Goal: Task Accomplishment & Management: Use online tool/utility

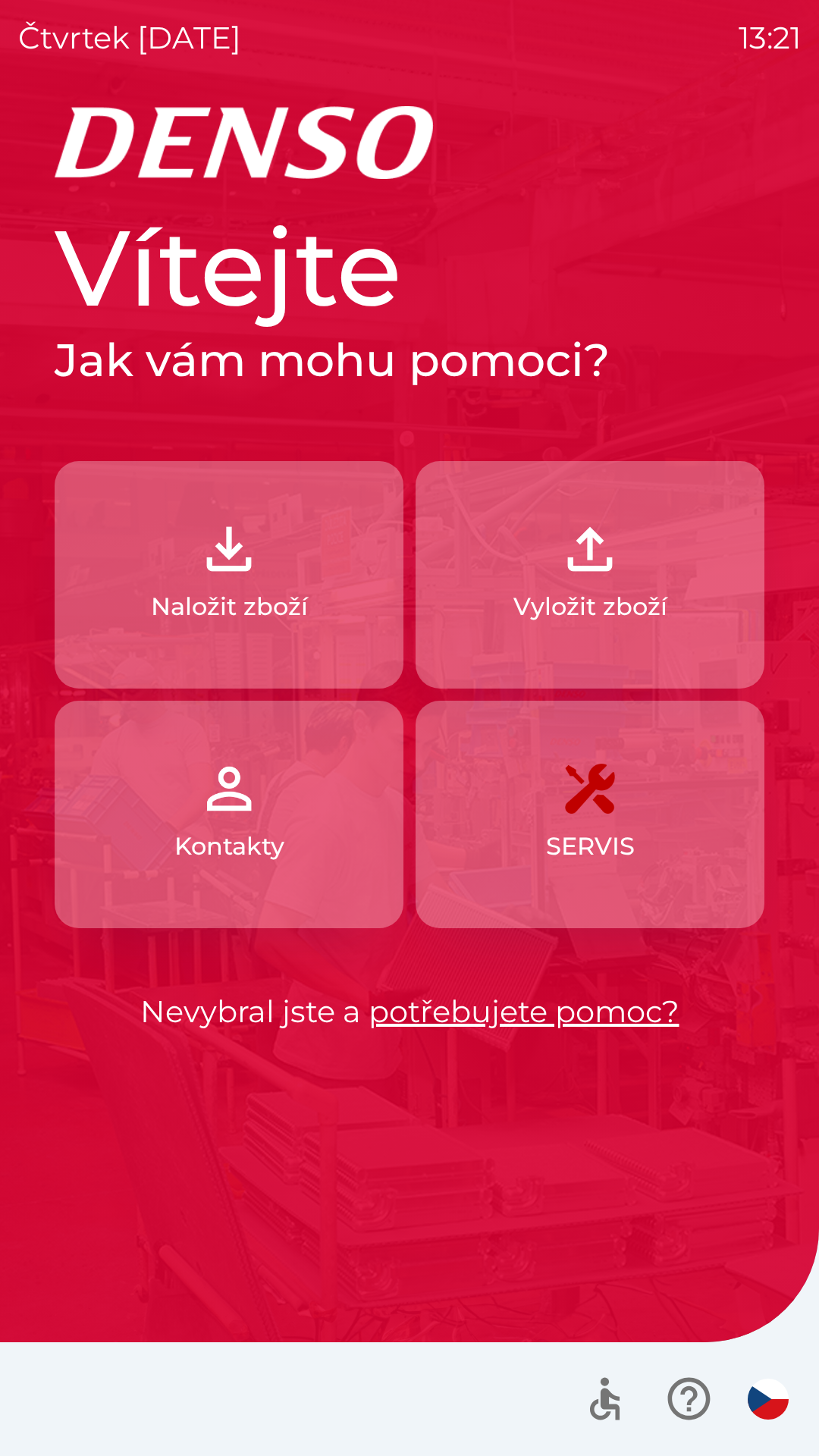
click at [219, 790] on img "button" at bounding box center [229, 789] width 67 height 67
click at [610, 588] on p "Vyložit zboží" at bounding box center [590, 606] width 154 height 36
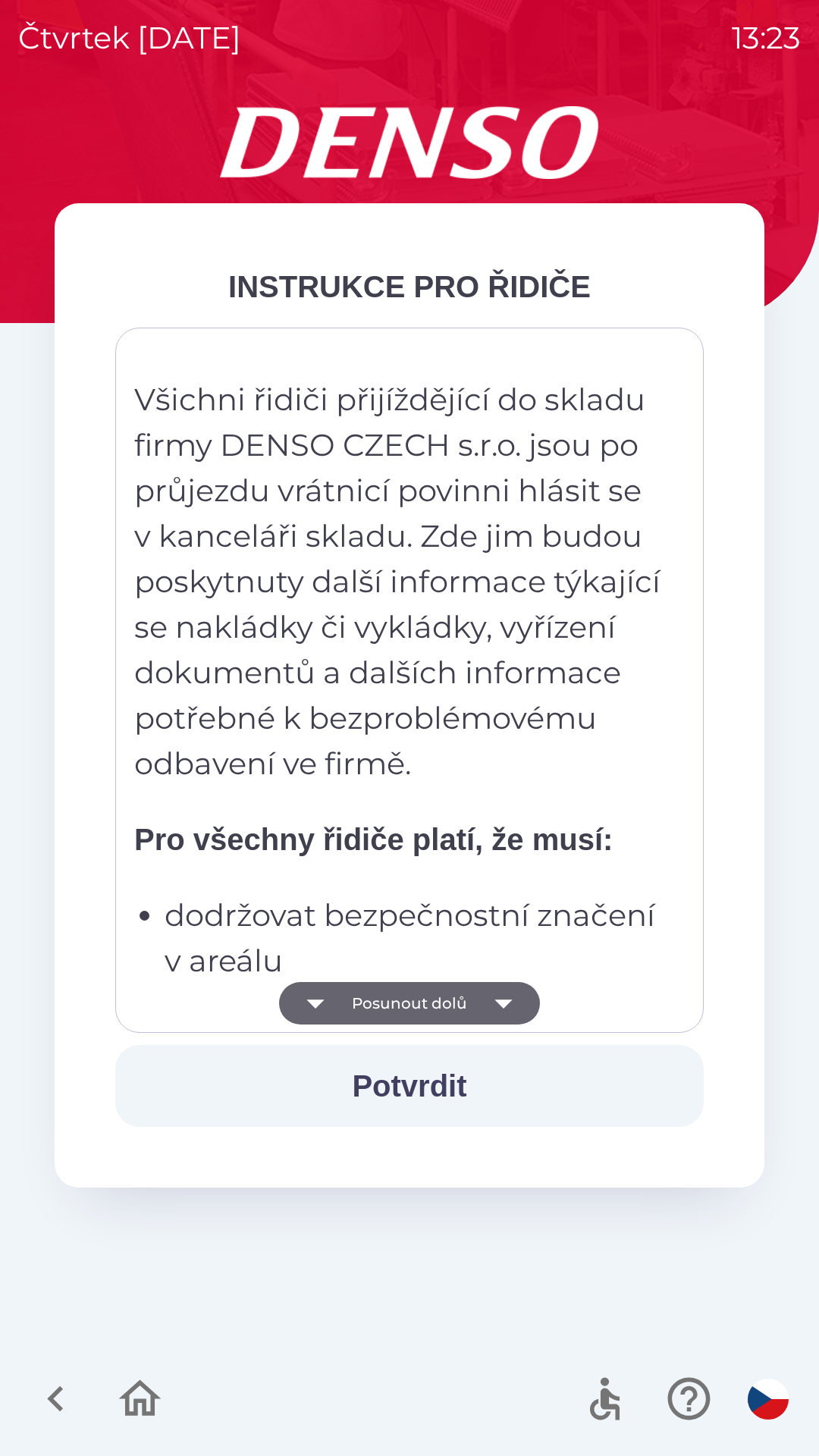
click at [396, 1071] on button "Potvrdit" at bounding box center [409, 1086] width 588 height 82
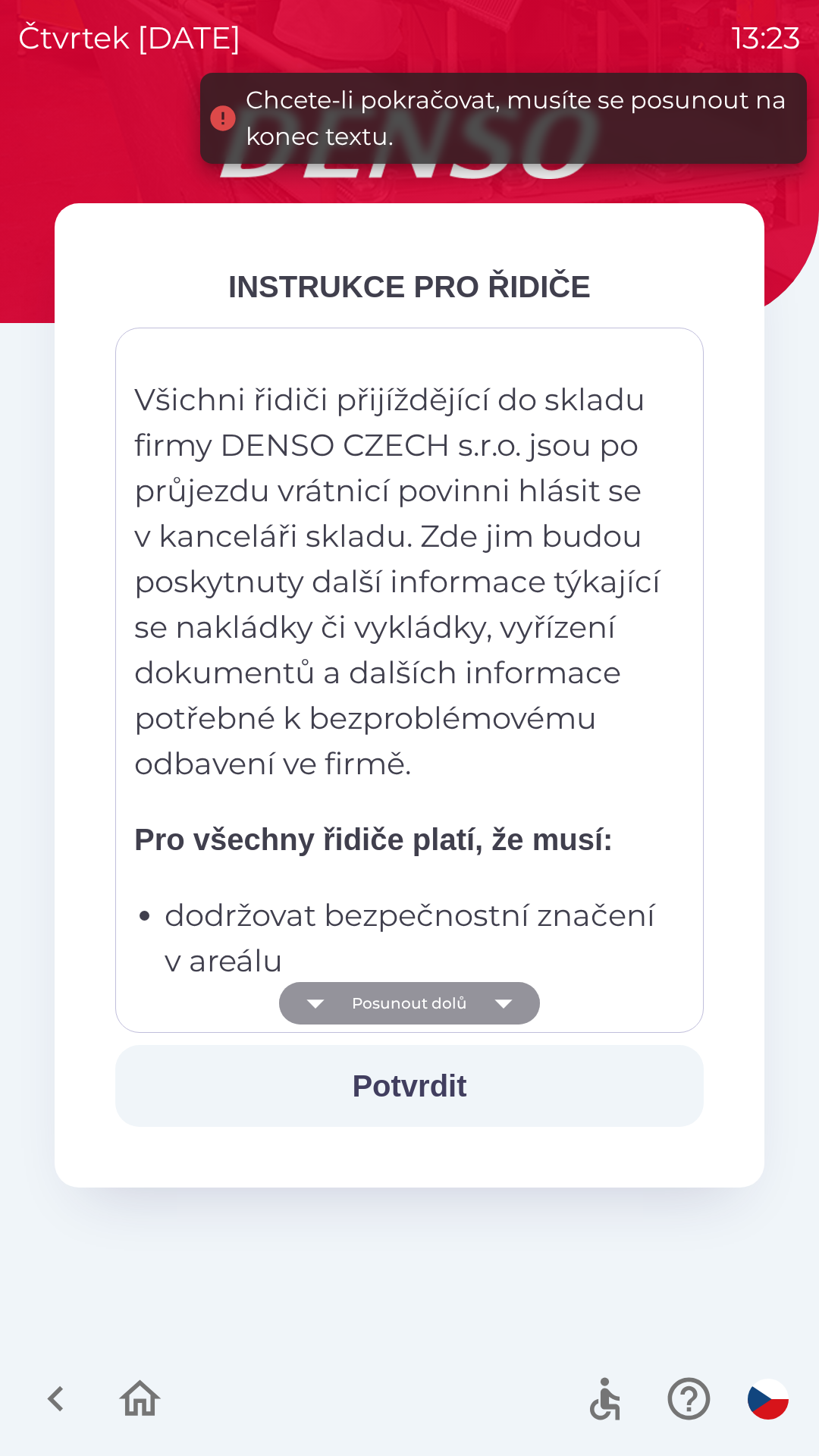
click at [494, 1006] on icon "button" at bounding box center [503, 1003] width 43 height 43
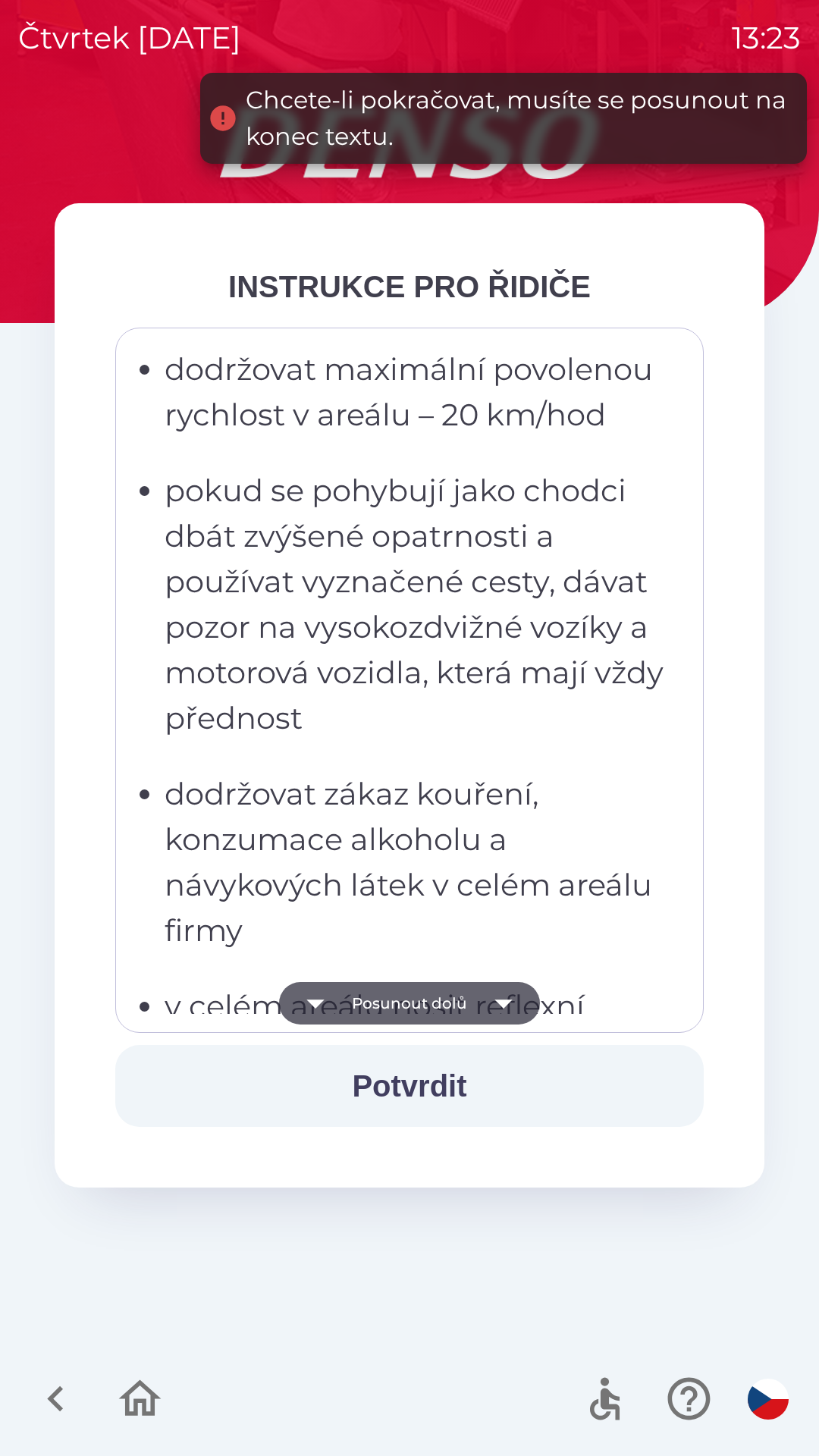
click at [504, 997] on icon "button" at bounding box center [503, 1003] width 43 height 43
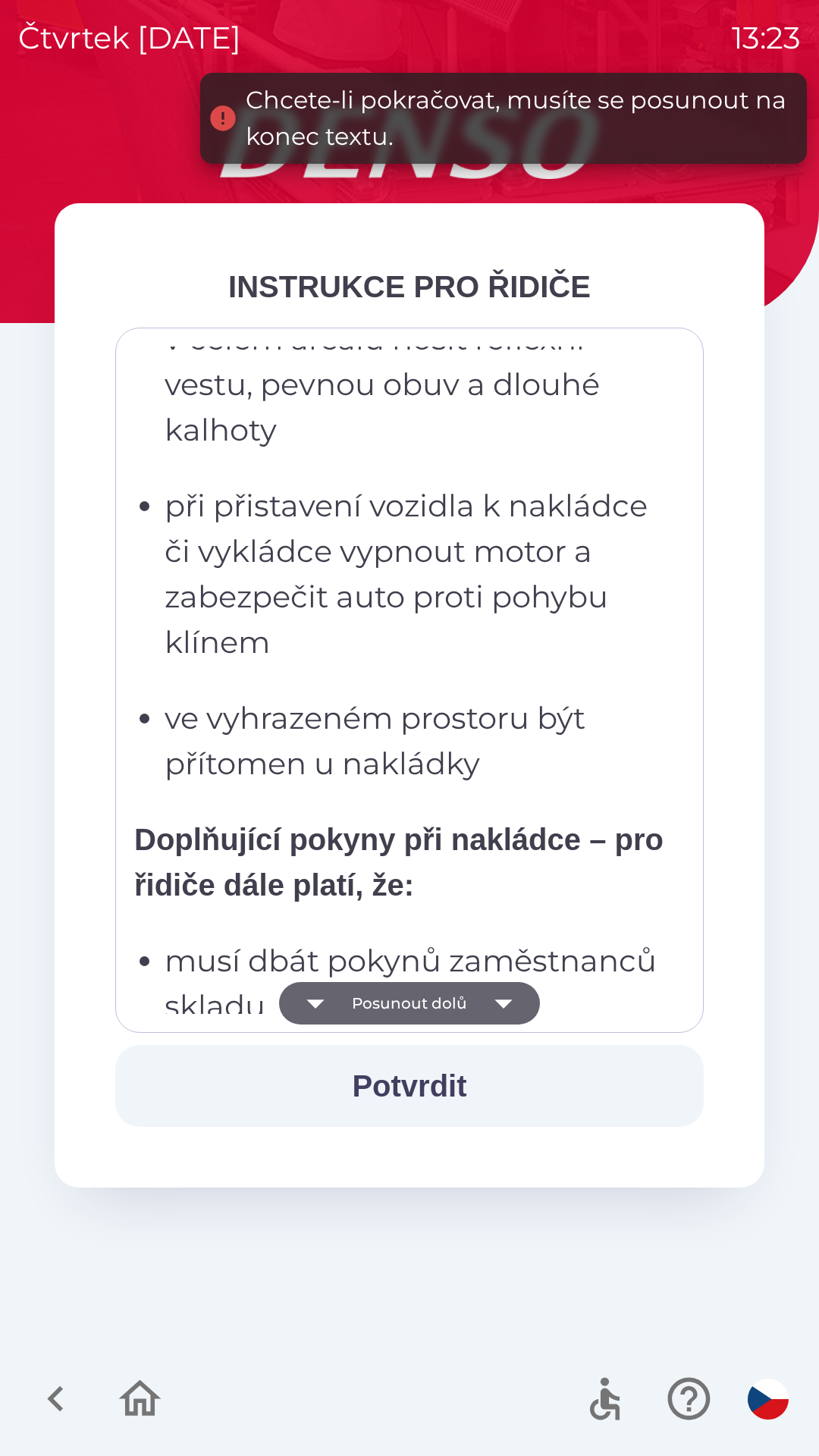
click at [497, 999] on icon "button" at bounding box center [503, 1003] width 43 height 43
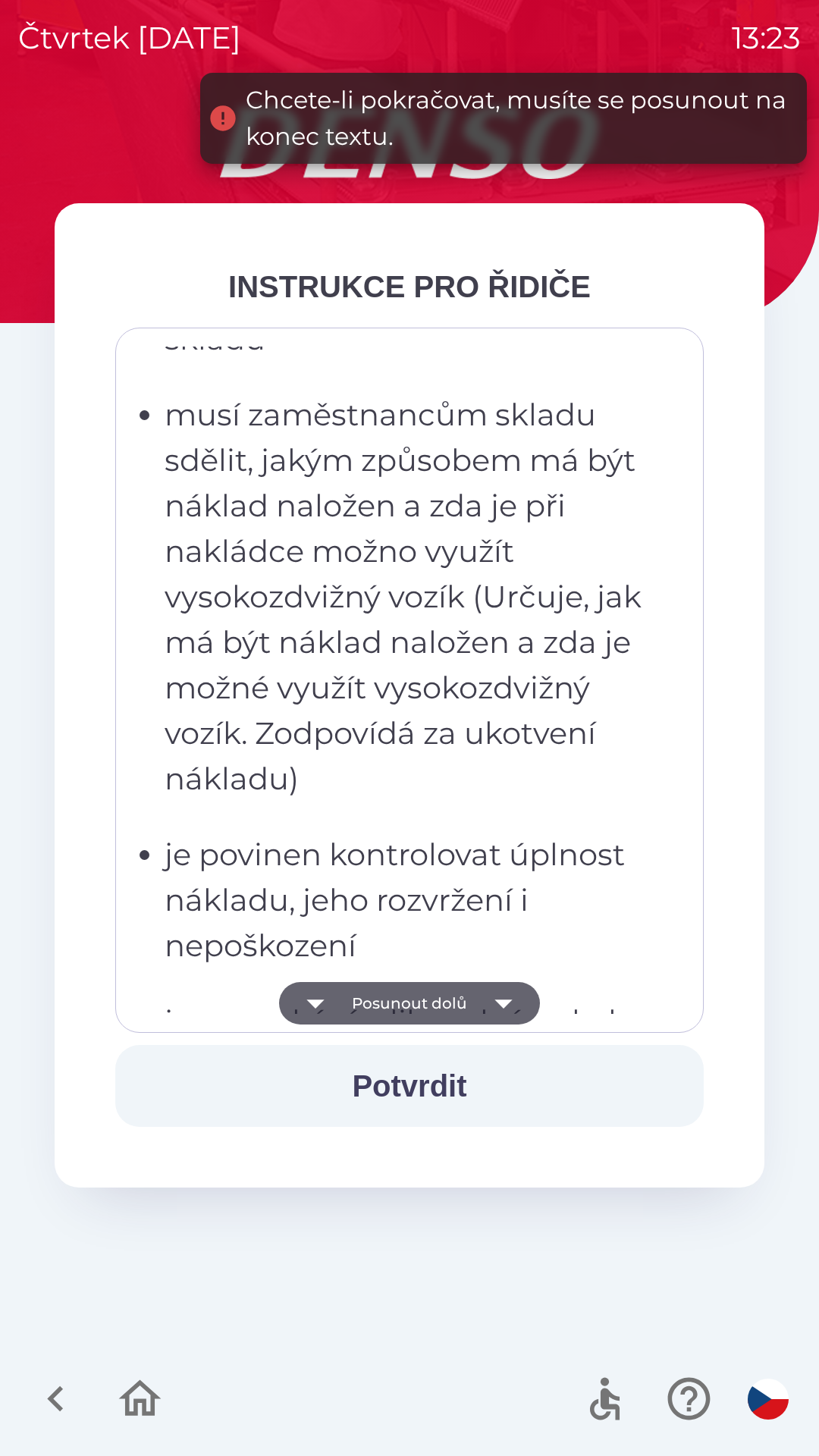
click at [503, 990] on icon "button" at bounding box center [503, 1003] width 43 height 43
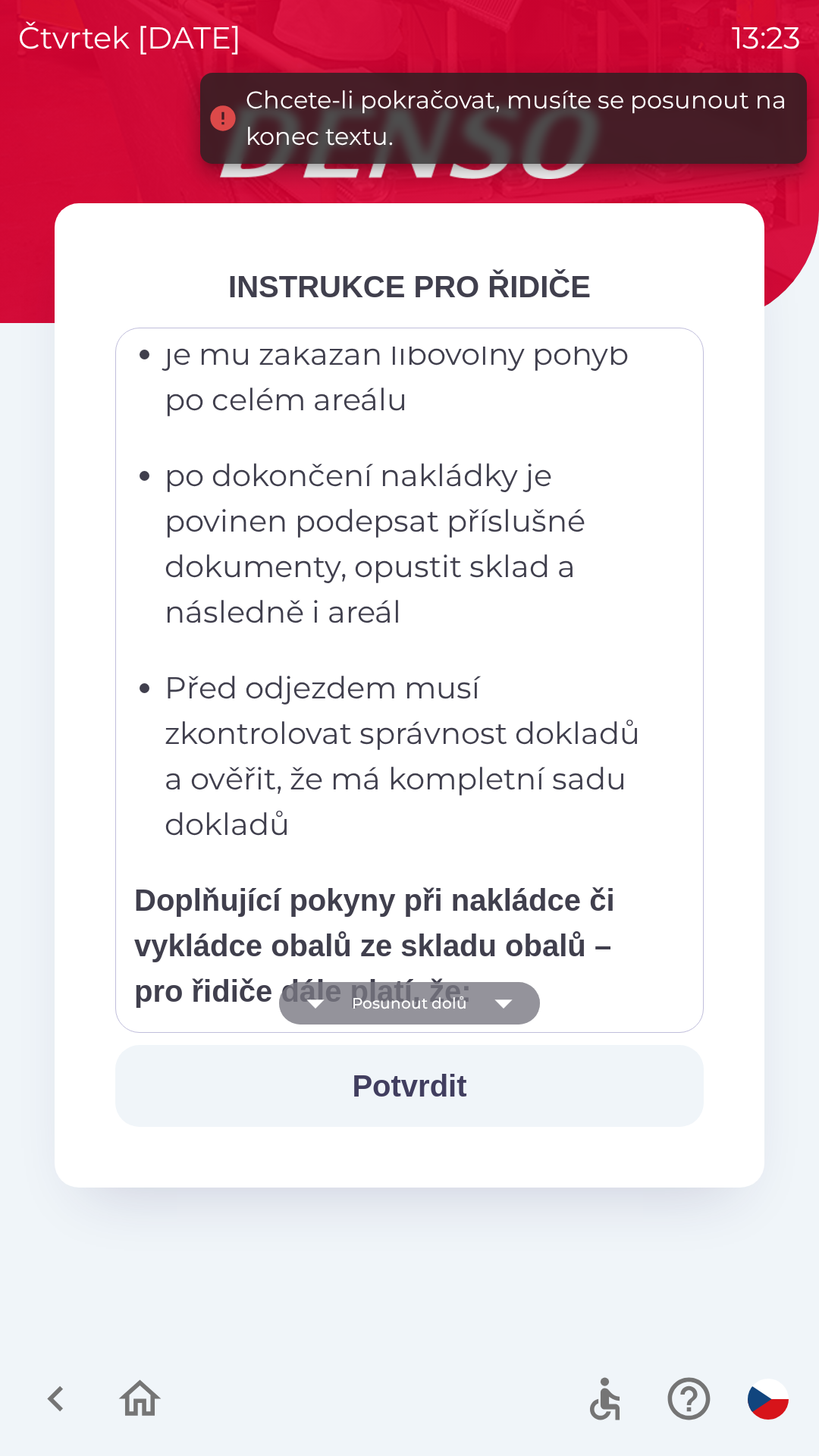
click at [500, 999] on icon "button" at bounding box center [503, 1003] width 43 height 43
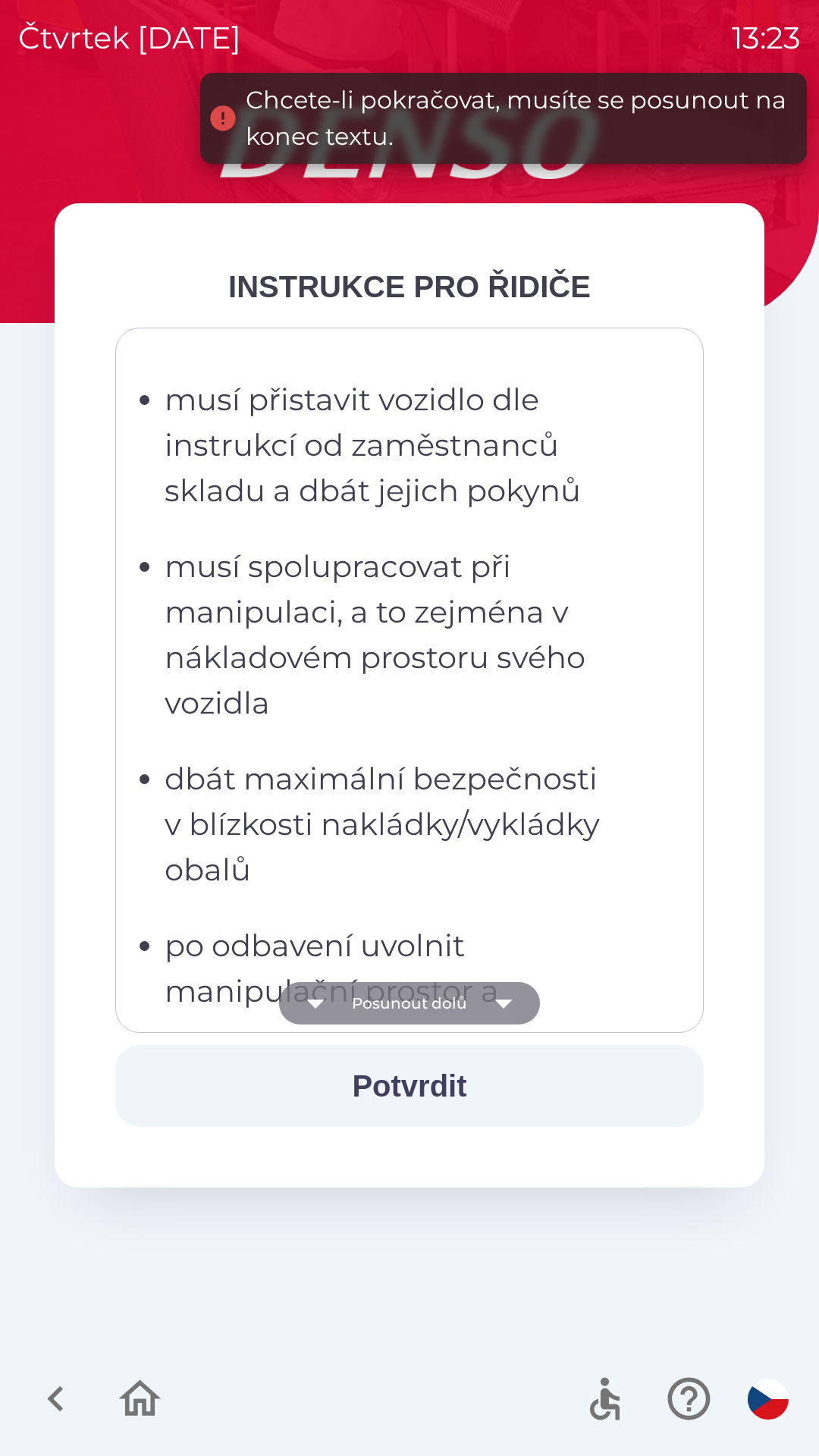
click at [503, 994] on icon "button" at bounding box center [503, 1003] width 43 height 43
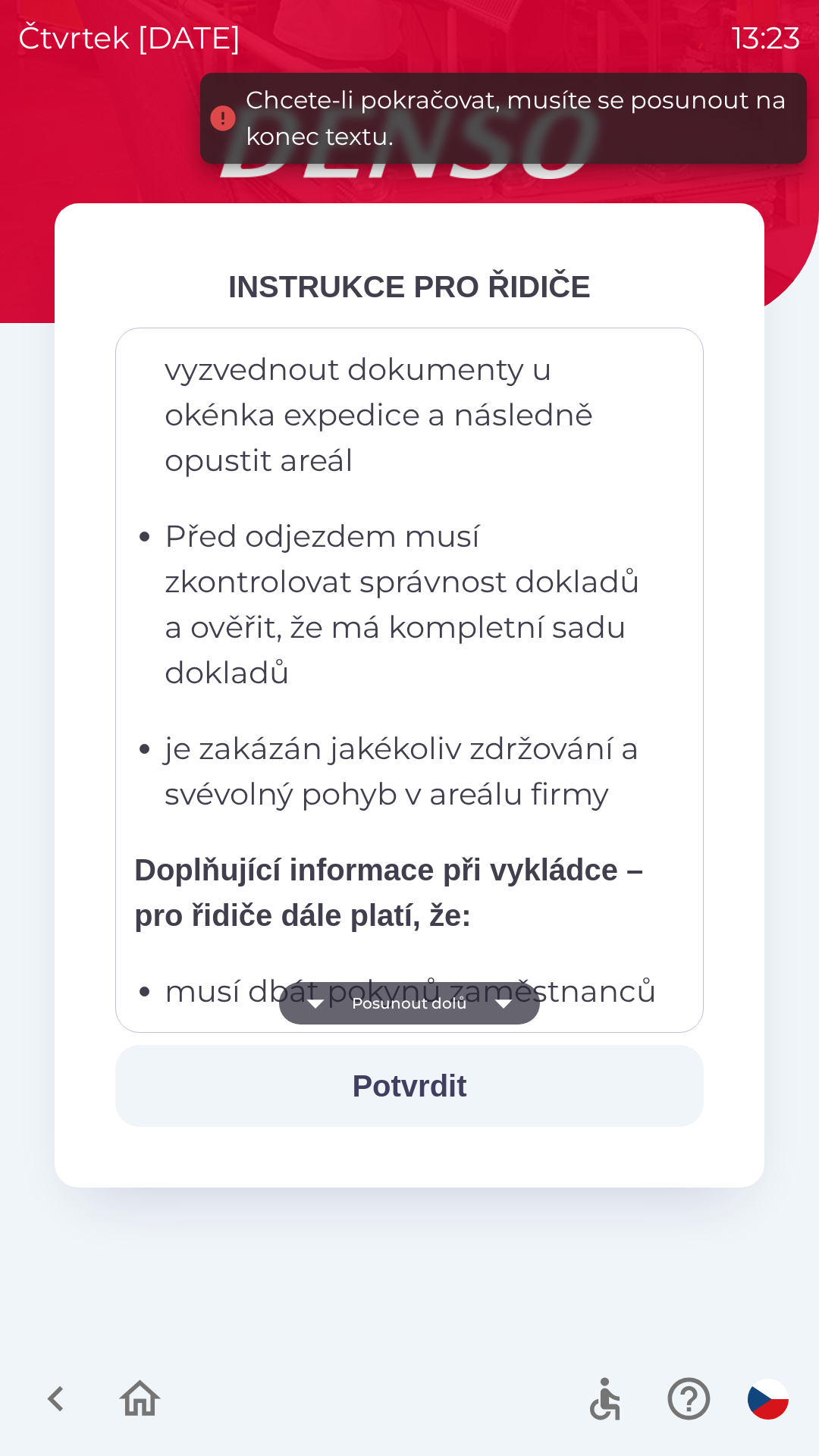
click at [502, 995] on icon "button" at bounding box center [503, 1003] width 43 height 43
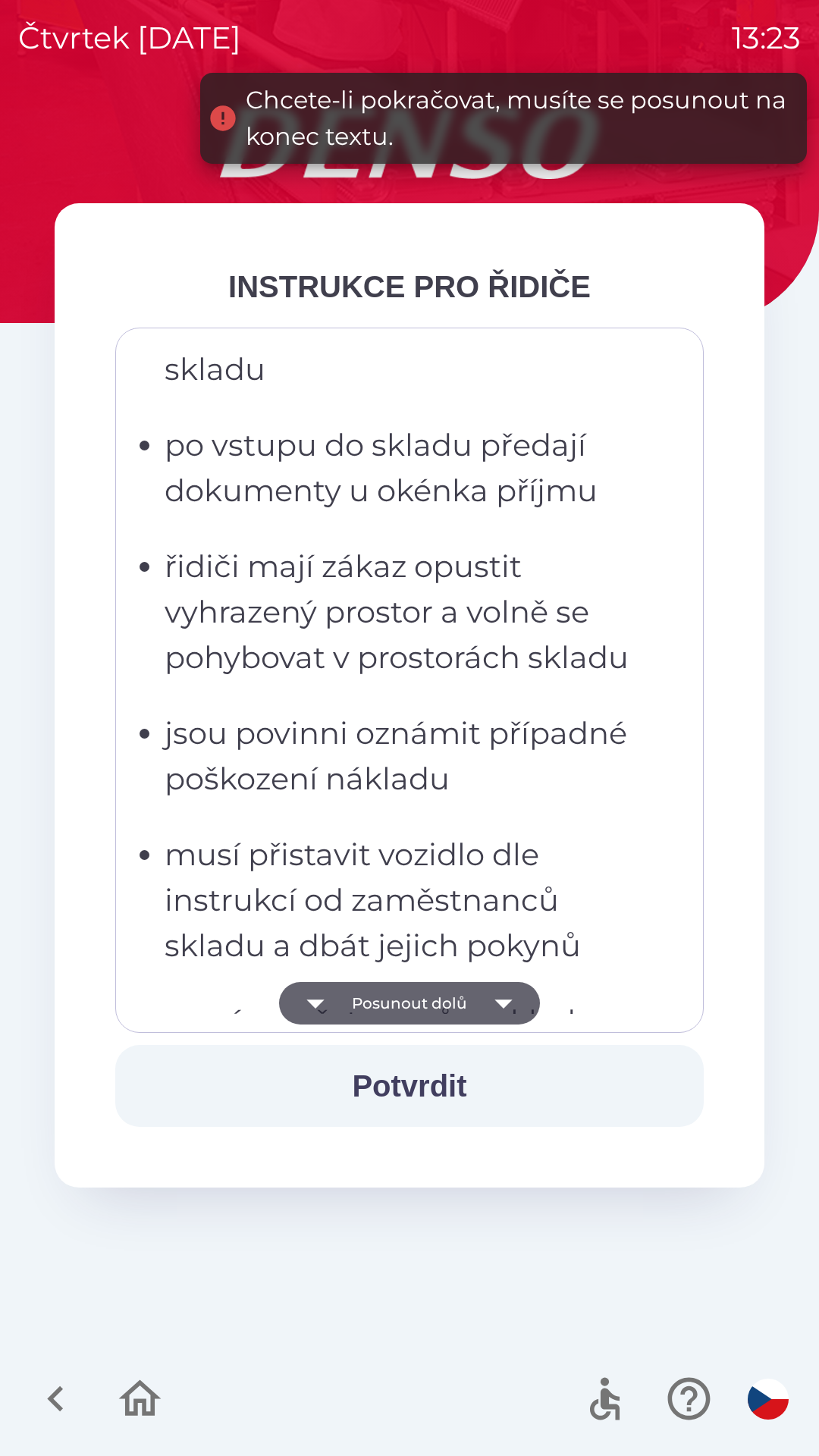
click at [501, 996] on icon "button" at bounding box center [503, 1003] width 43 height 43
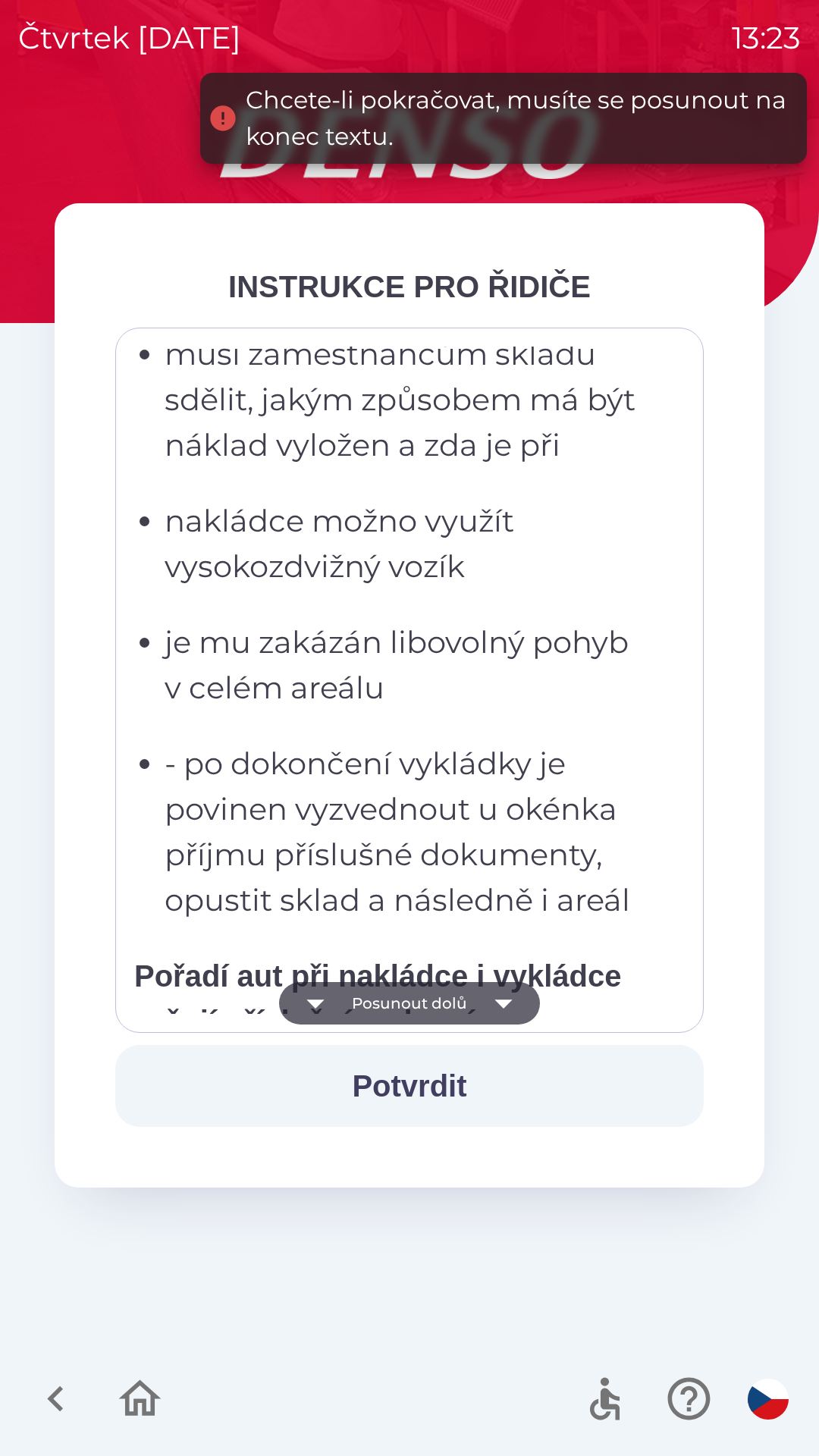
click at [512, 998] on icon "button" at bounding box center [503, 1003] width 43 height 43
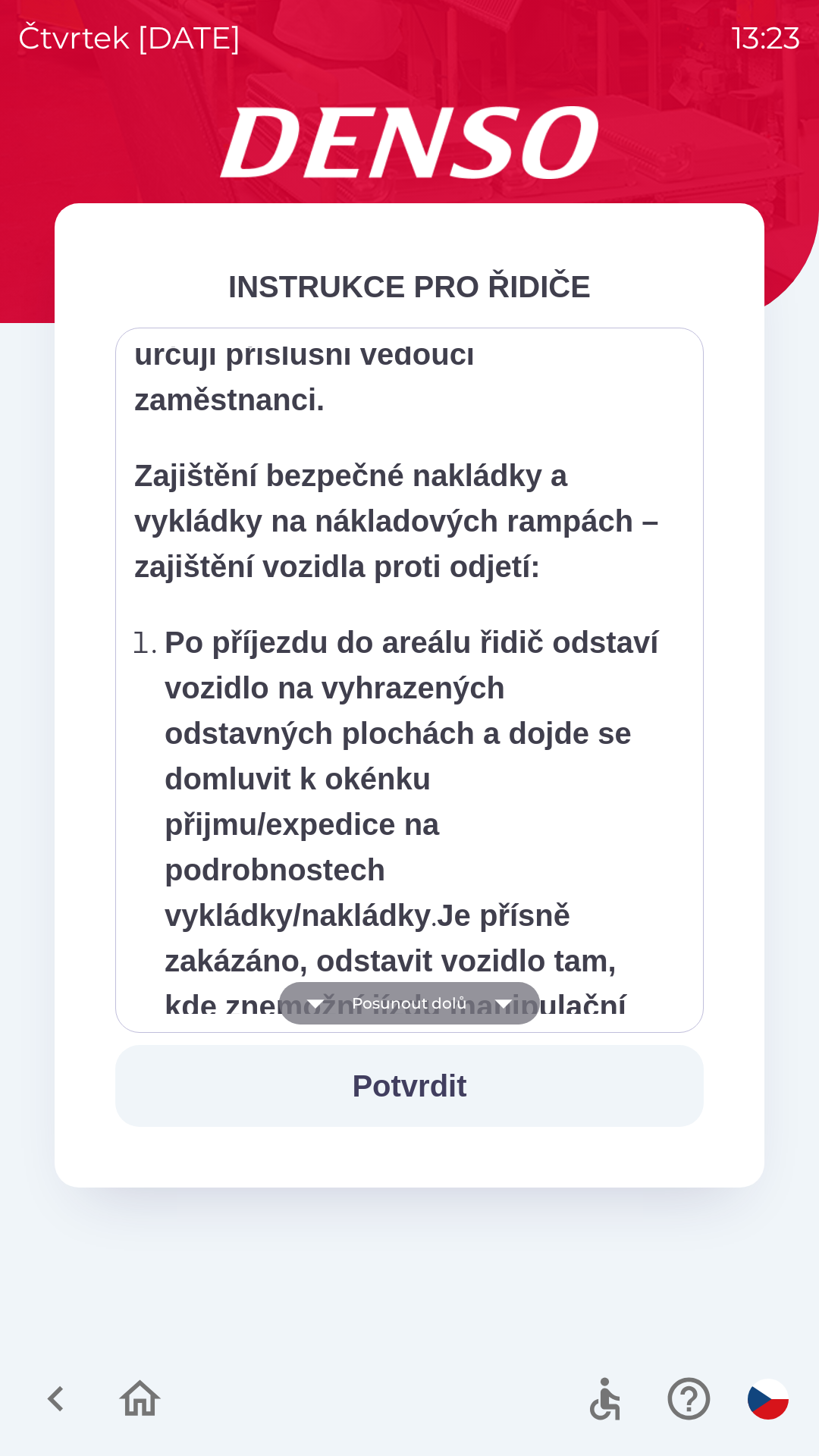
click at [507, 997] on icon "button" at bounding box center [503, 1003] width 43 height 43
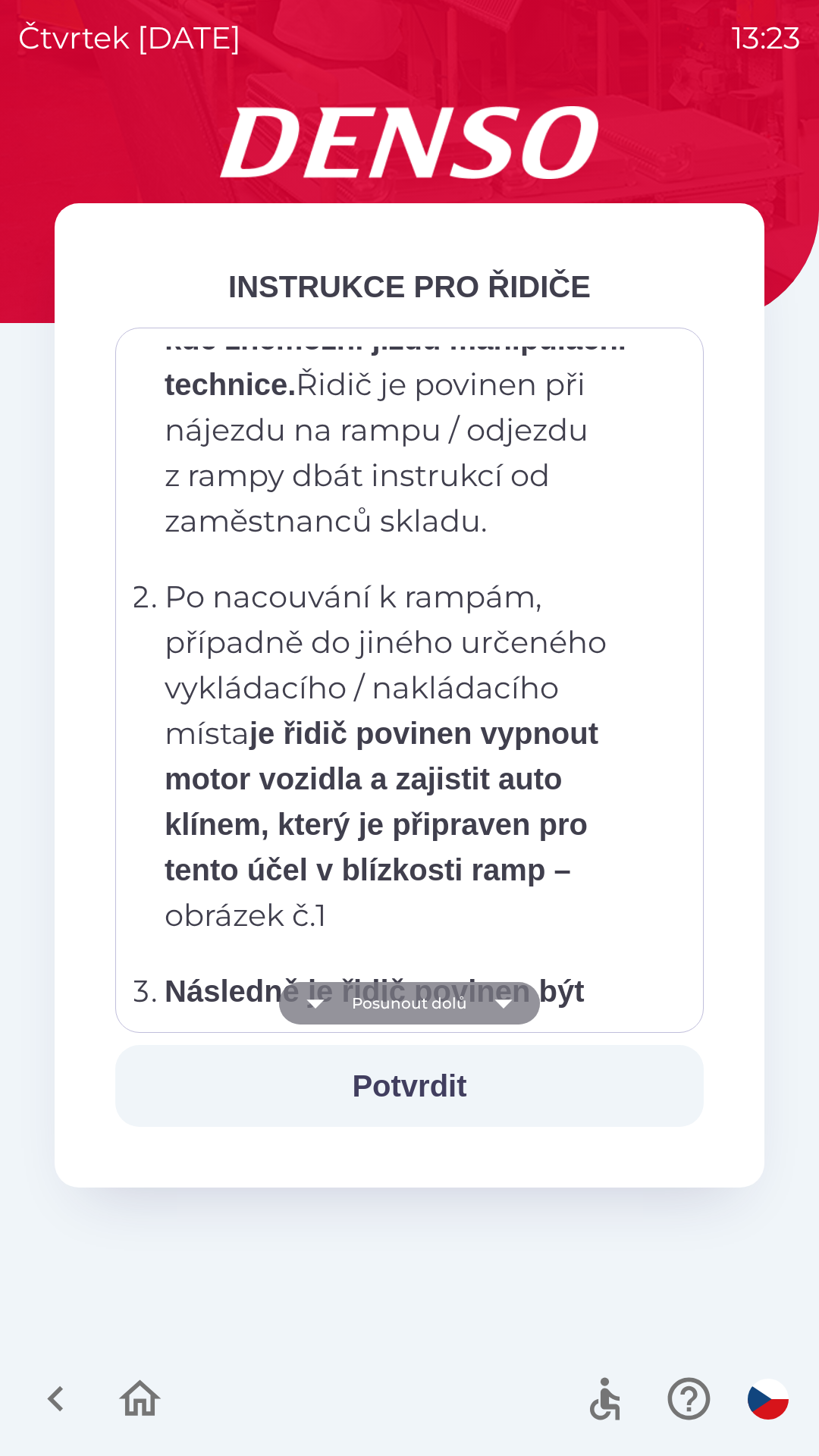
click at [508, 996] on icon "button" at bounding box center [503, 1003] width 43 height 43
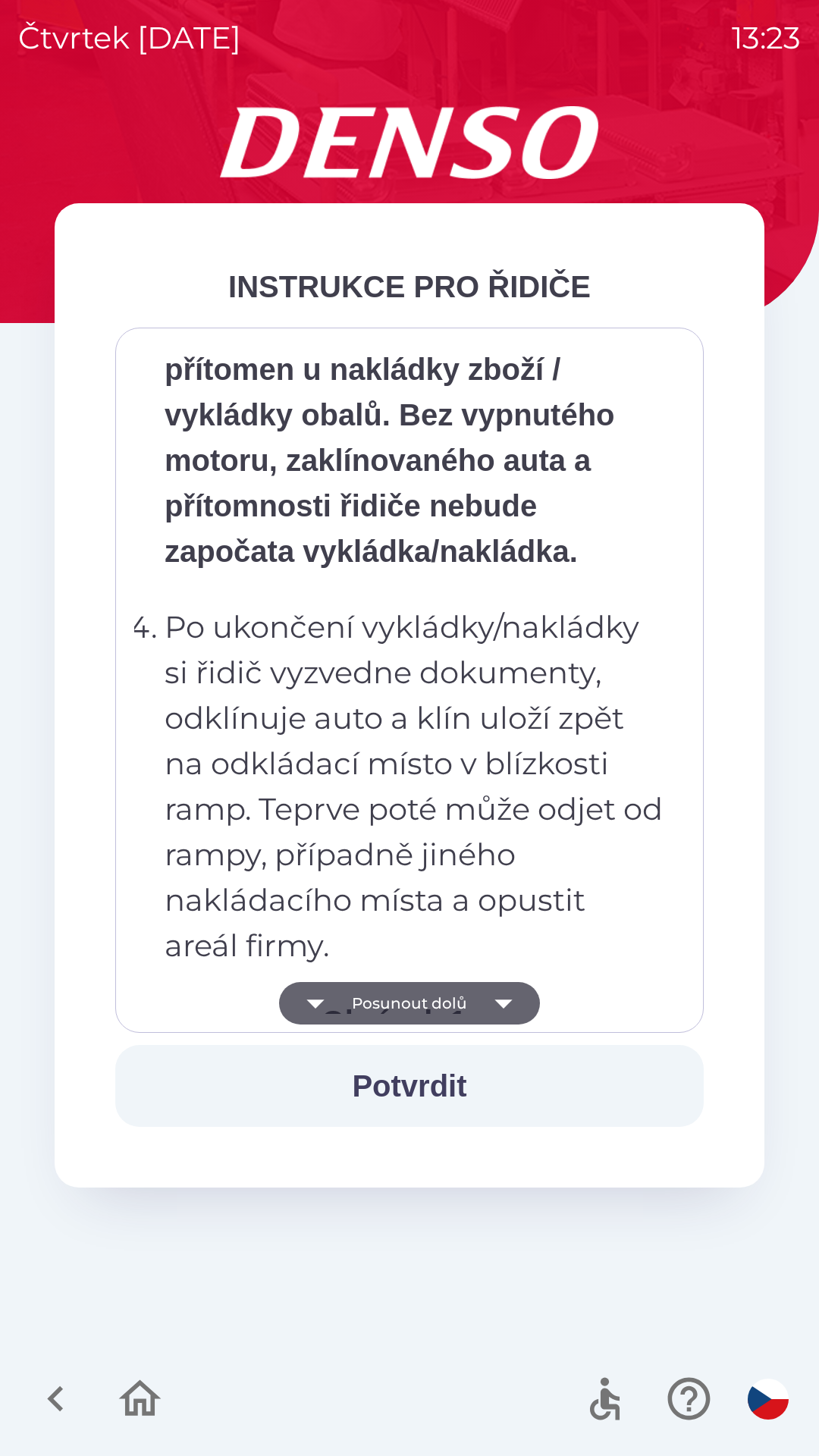
click at [506, 1000] on icon "button" at bounding box center [502, 1004] width 18 height 9
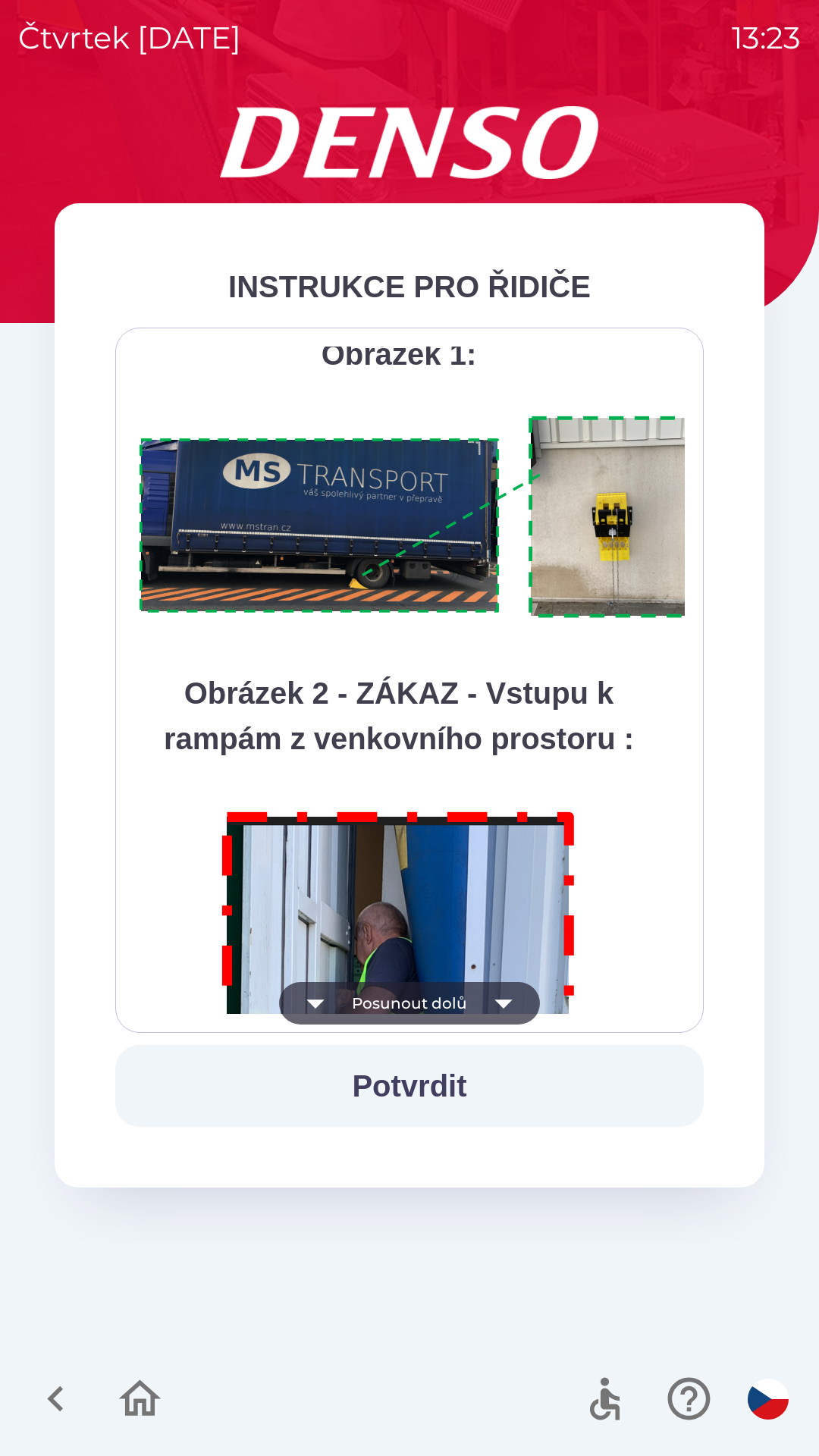
click at [509, 1003] on icon "button" at bounding box center [503, 1003] width 43 height 43
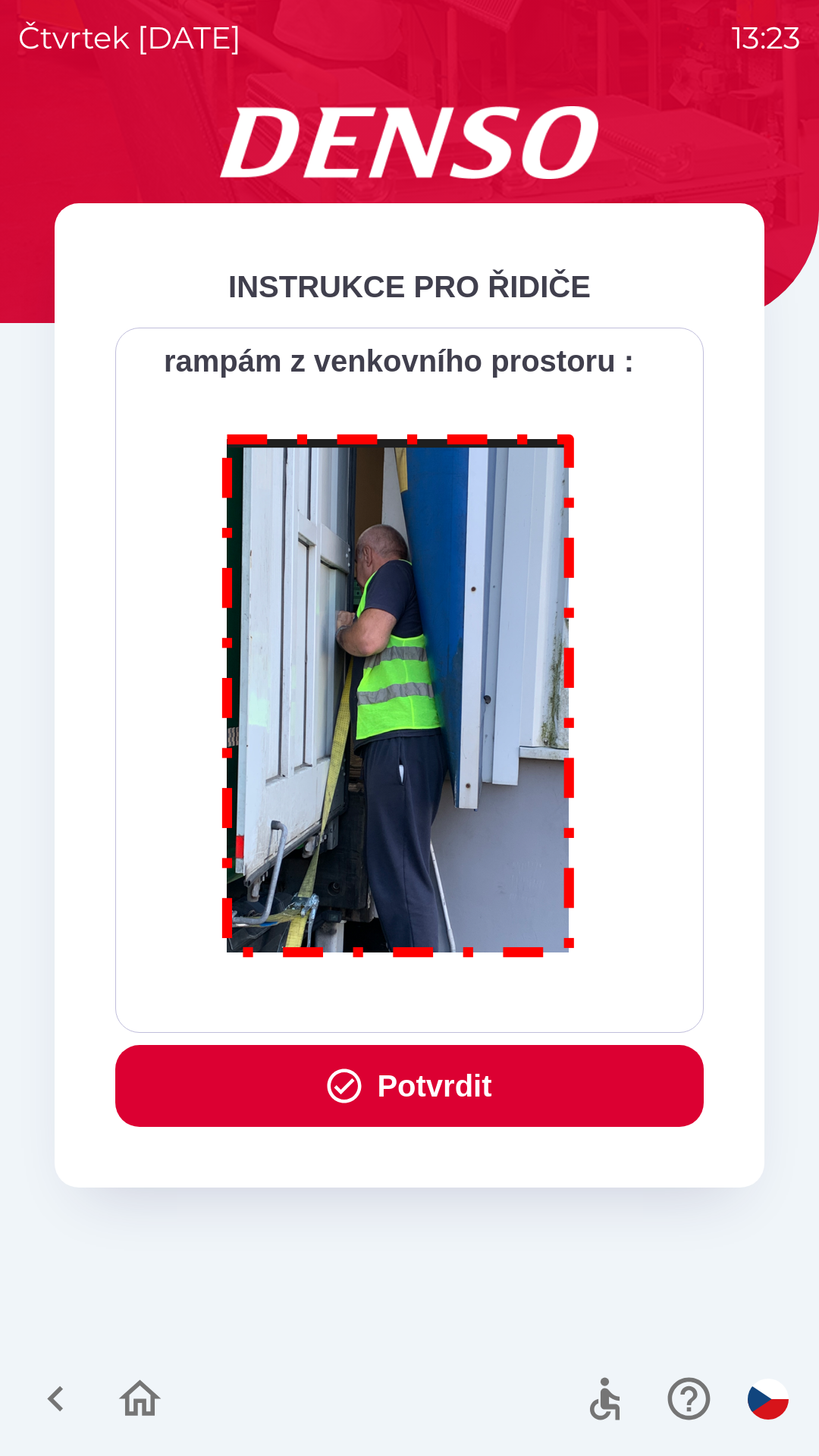
click at [510, 1003] on div "Všichni řidiči přijíždějící do skladu firmy DENSO CZECH s.r.o. jsou po průjezdu…" at bounding box center [409, 680] width 551 height 667
click at [430, 1078] on button "Potvrdit" at bounding box center [409, 1086] width 588 height 82
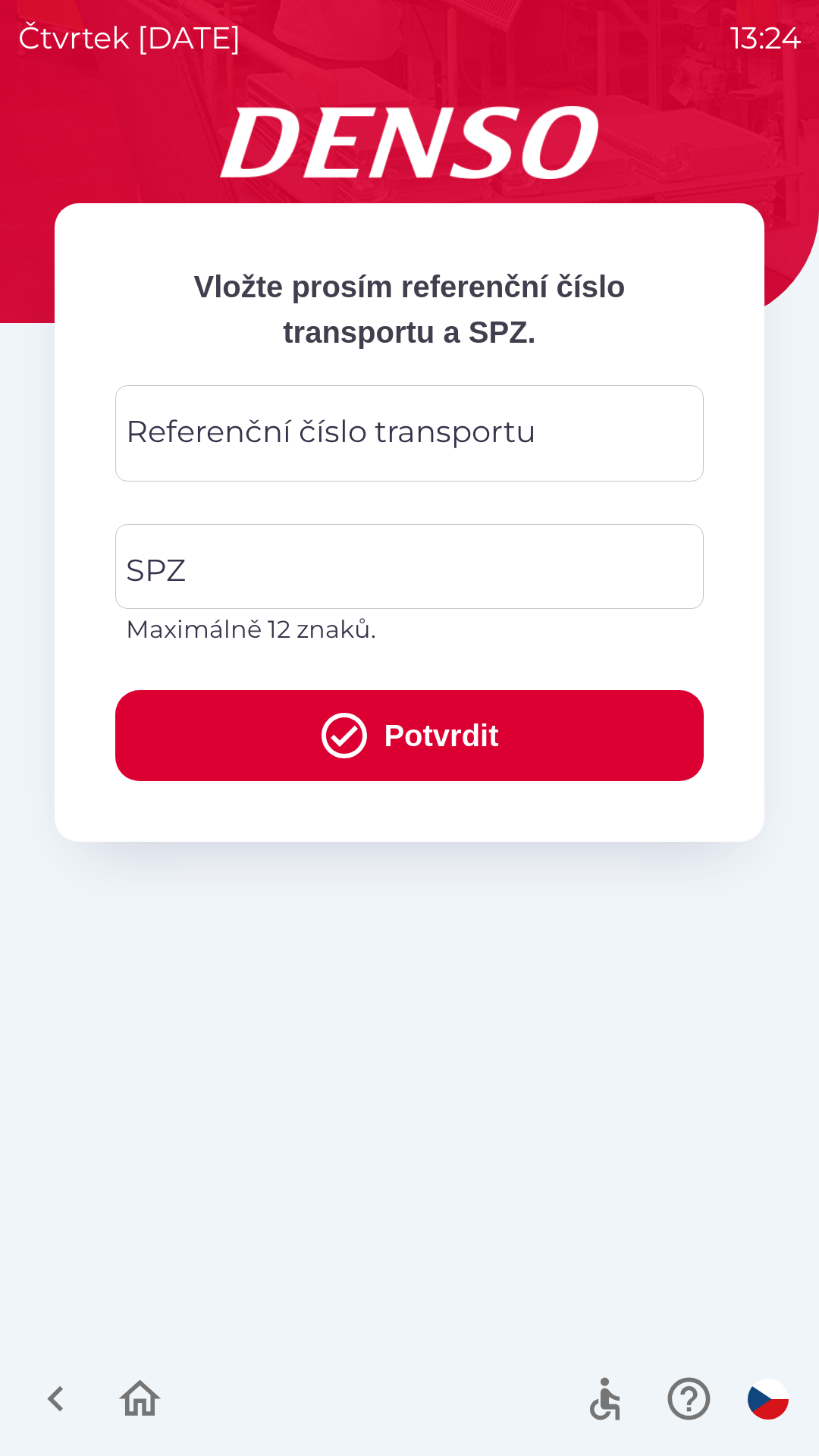
click at [135, 1415] on icon "button" at bounding box center [141, 1398] width 43 height 36
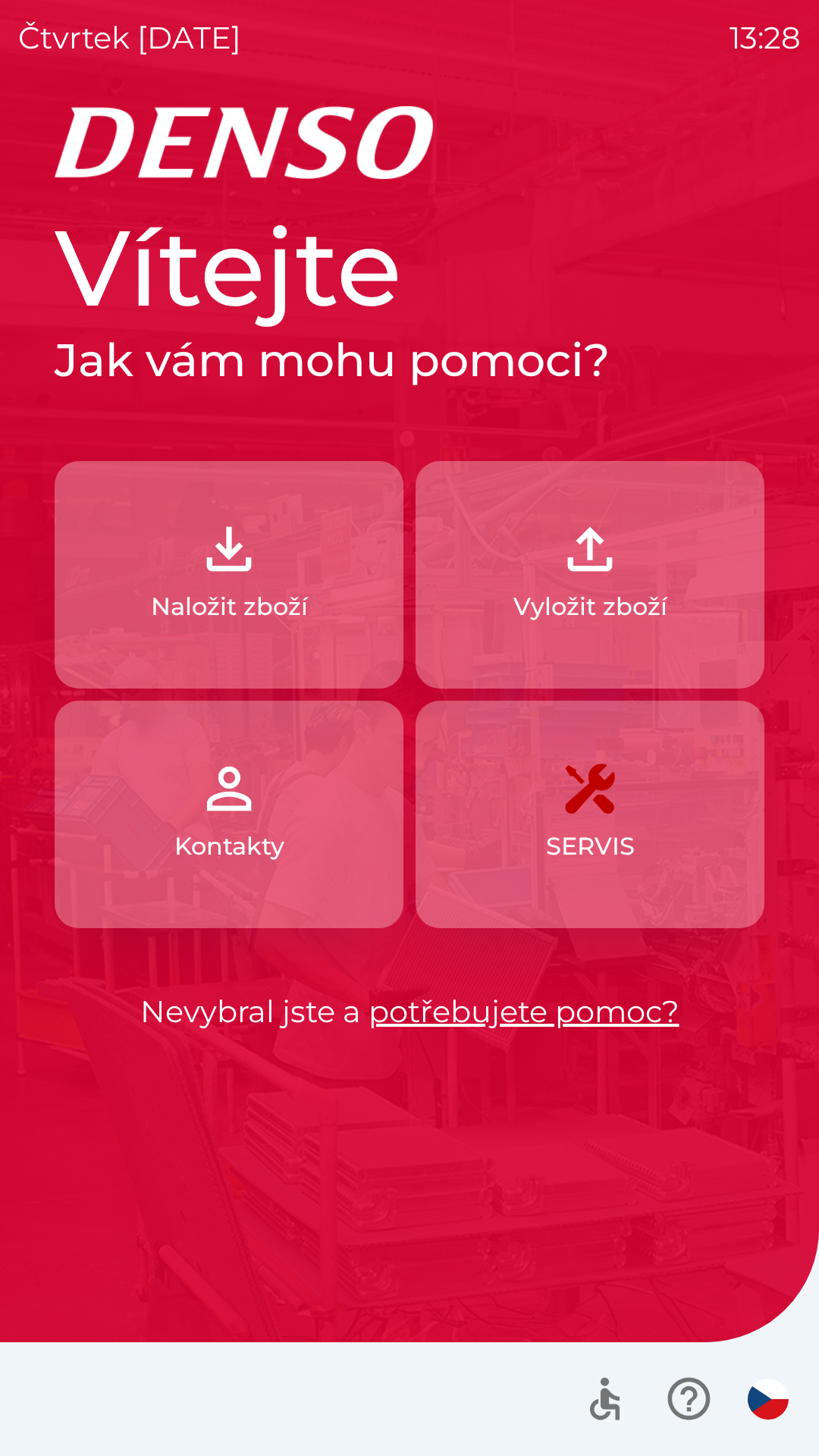
click at [234, 852] on p "Kontakty" at bounding box center [229, 845] width 110 height 36
